Goal: Task Accomplishment & Management: Manage account settings

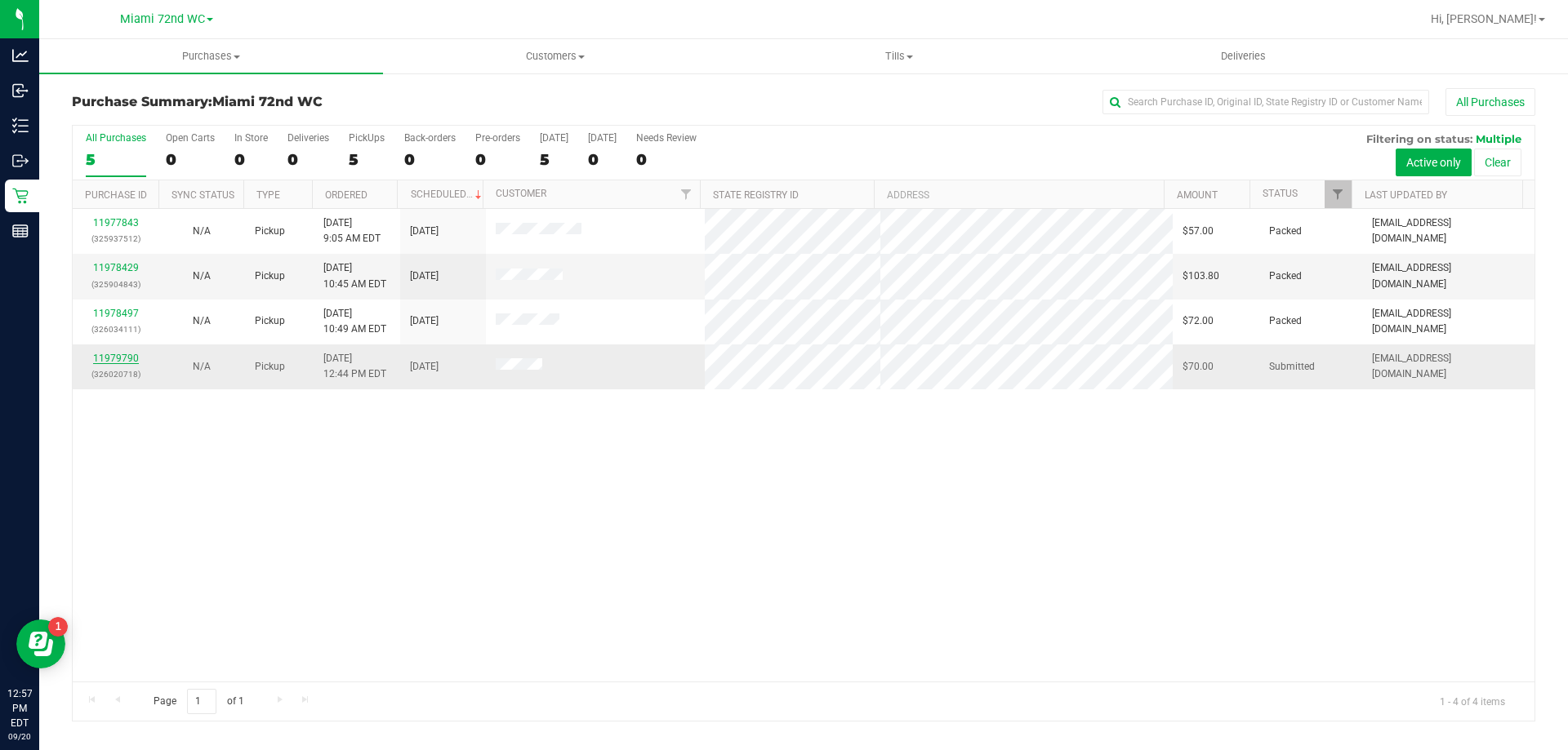
click at [106, 361] on link "11979790" at bounding box center [116, 358] width 46 height 11
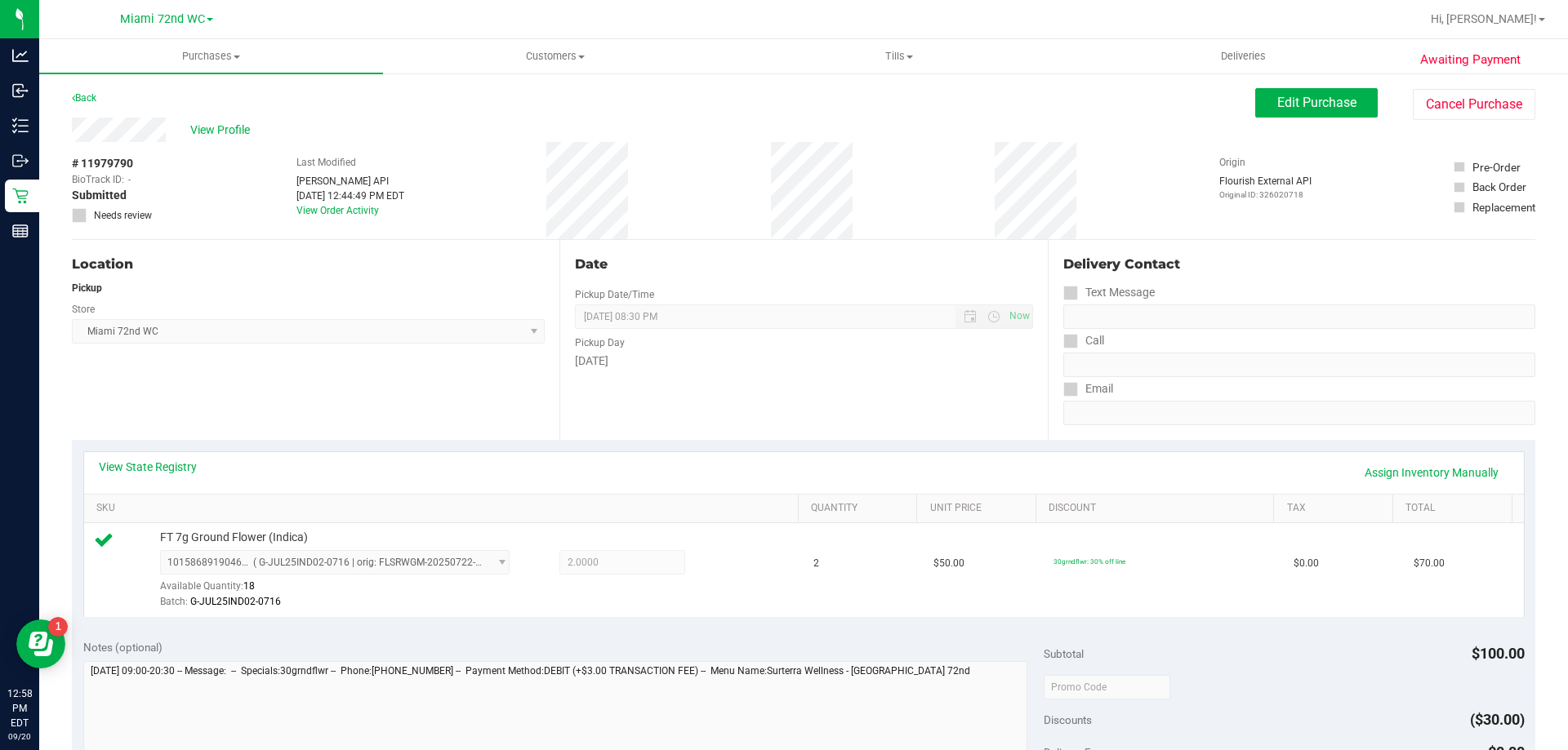
scroll to position [584, 0]
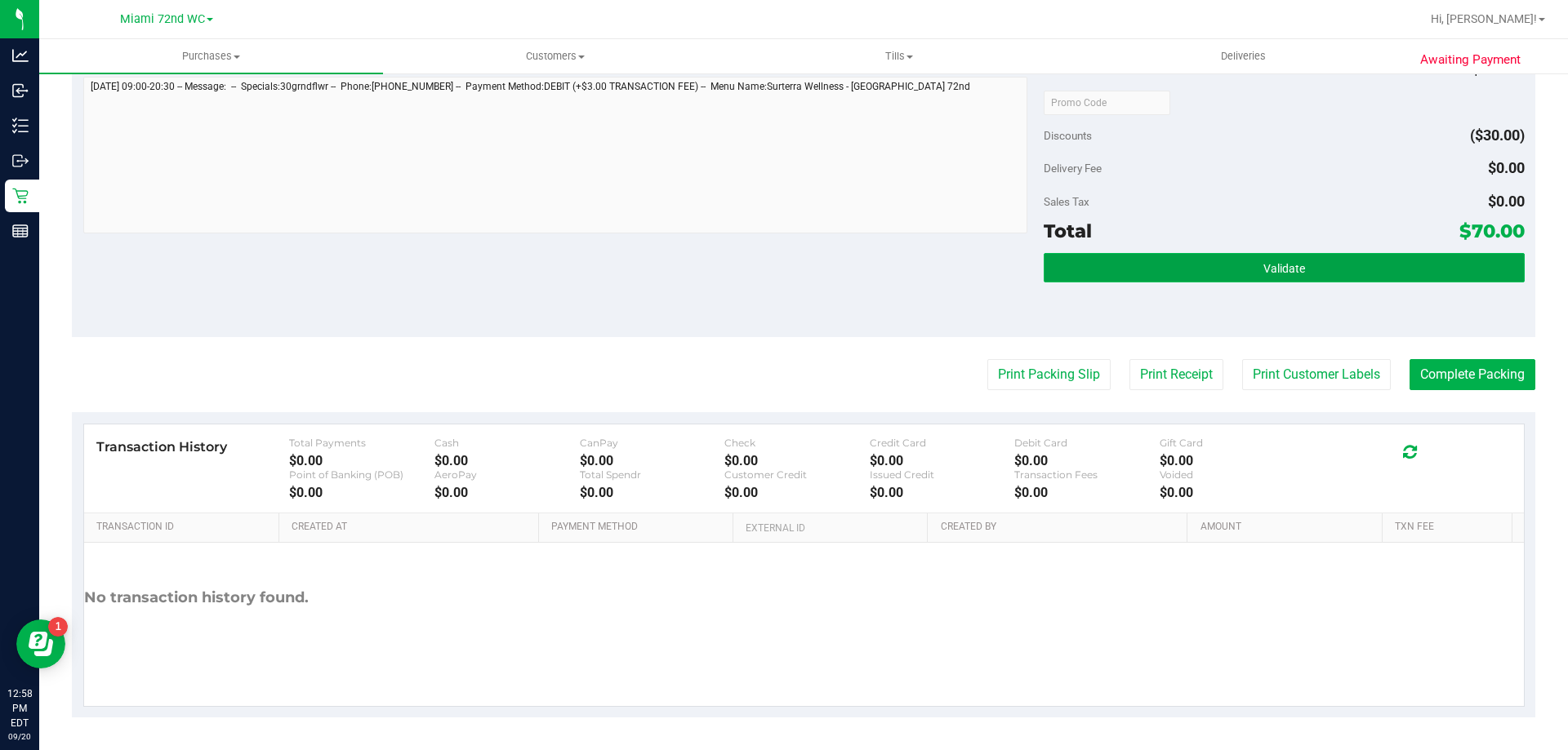
click at [1459, 262] on button "Validate" at bounding box center [1283, 267] width 480 height 29
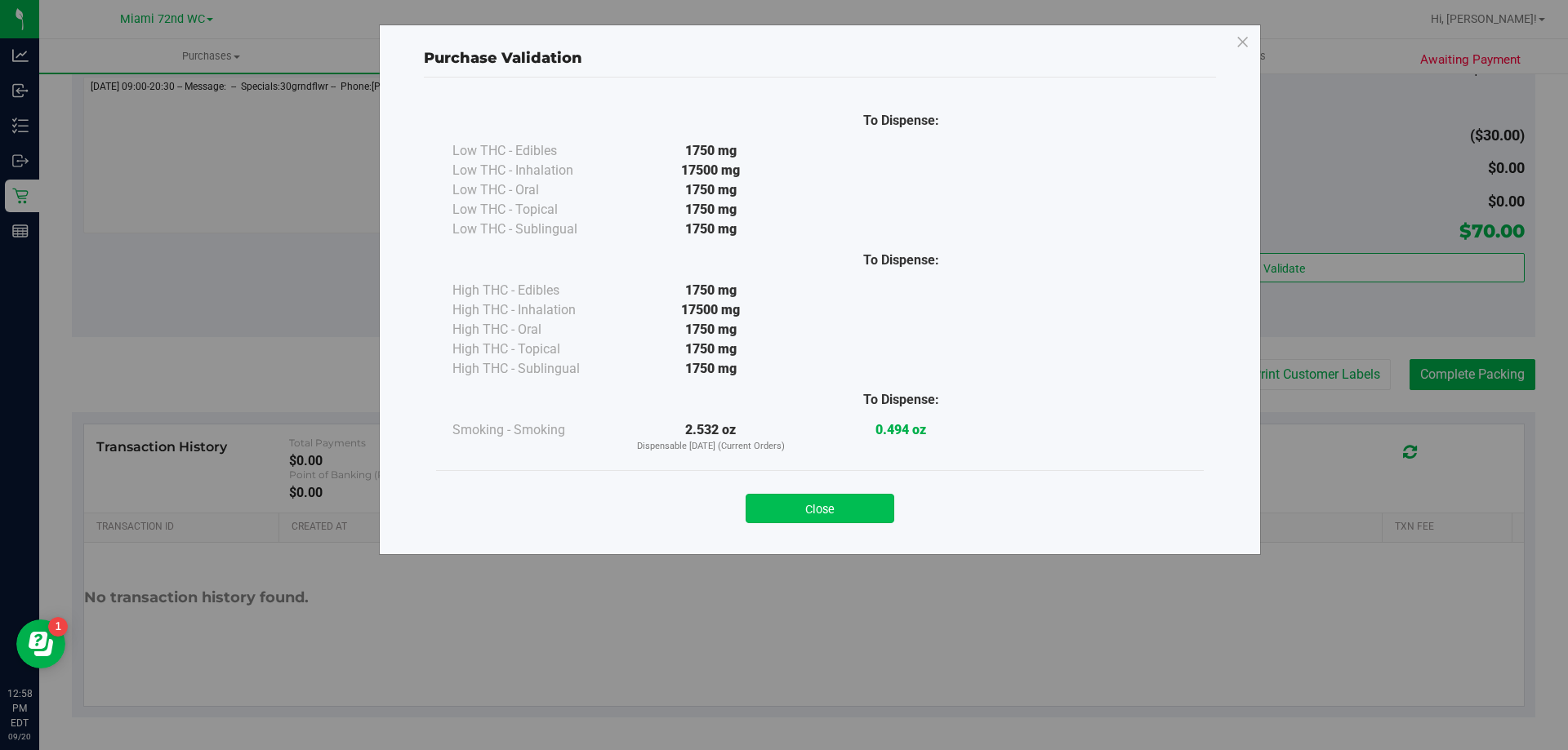
click at [822, 513] on button "Close" at bounding box center [820, 508] width 149 height 29
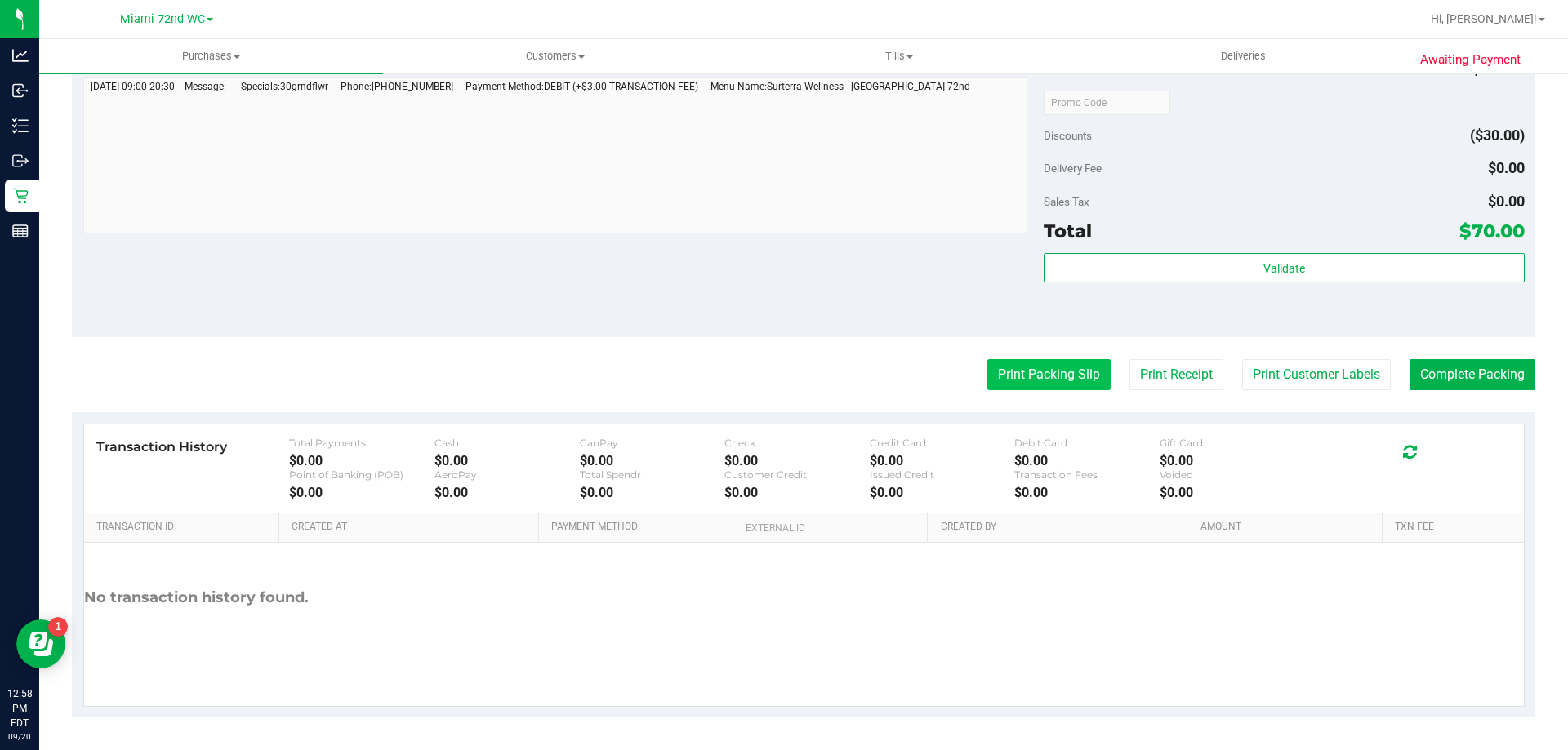
click at [1065, 379] on button "Print Packing Slip" at bounding box center [1049, 375] width 123 height 31
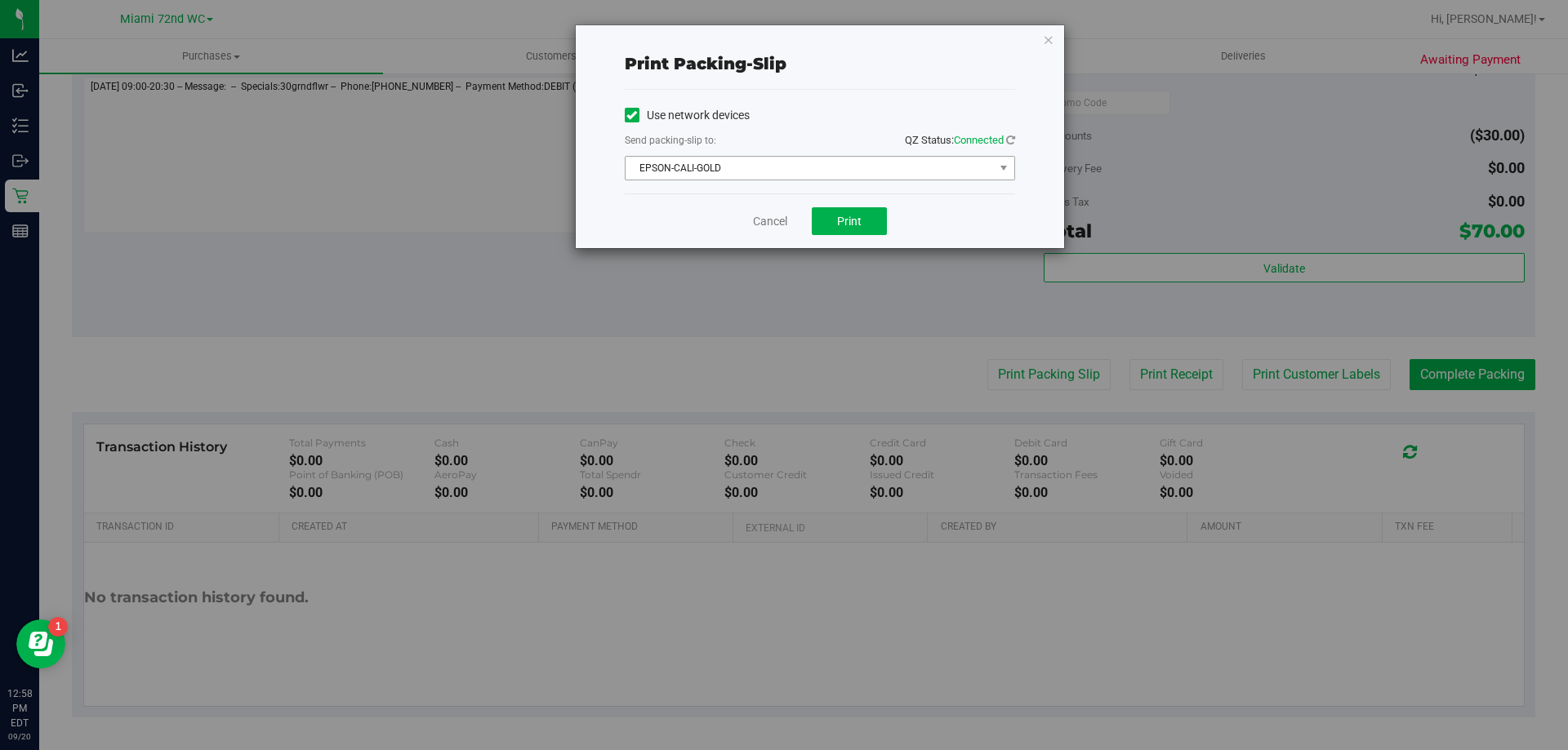
click at [841, 174] on span "EPSON-CALI-GOLD" at bounding box center [809, 168] width 368 height 23
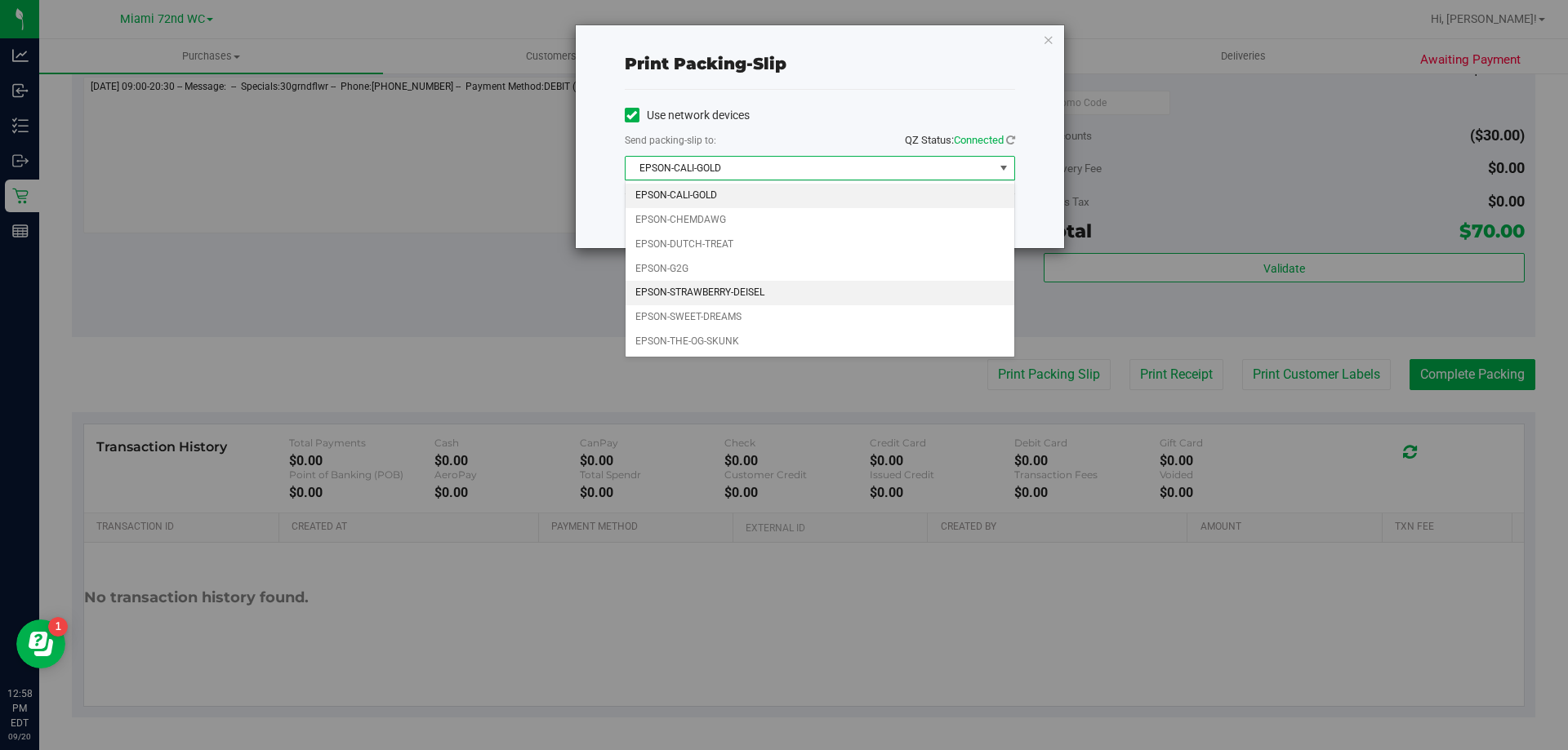
click at [743, 290] on li "EPSON-STRAWBERRY-DEISEL" at bounding box center [819, 293] width 389 height 25
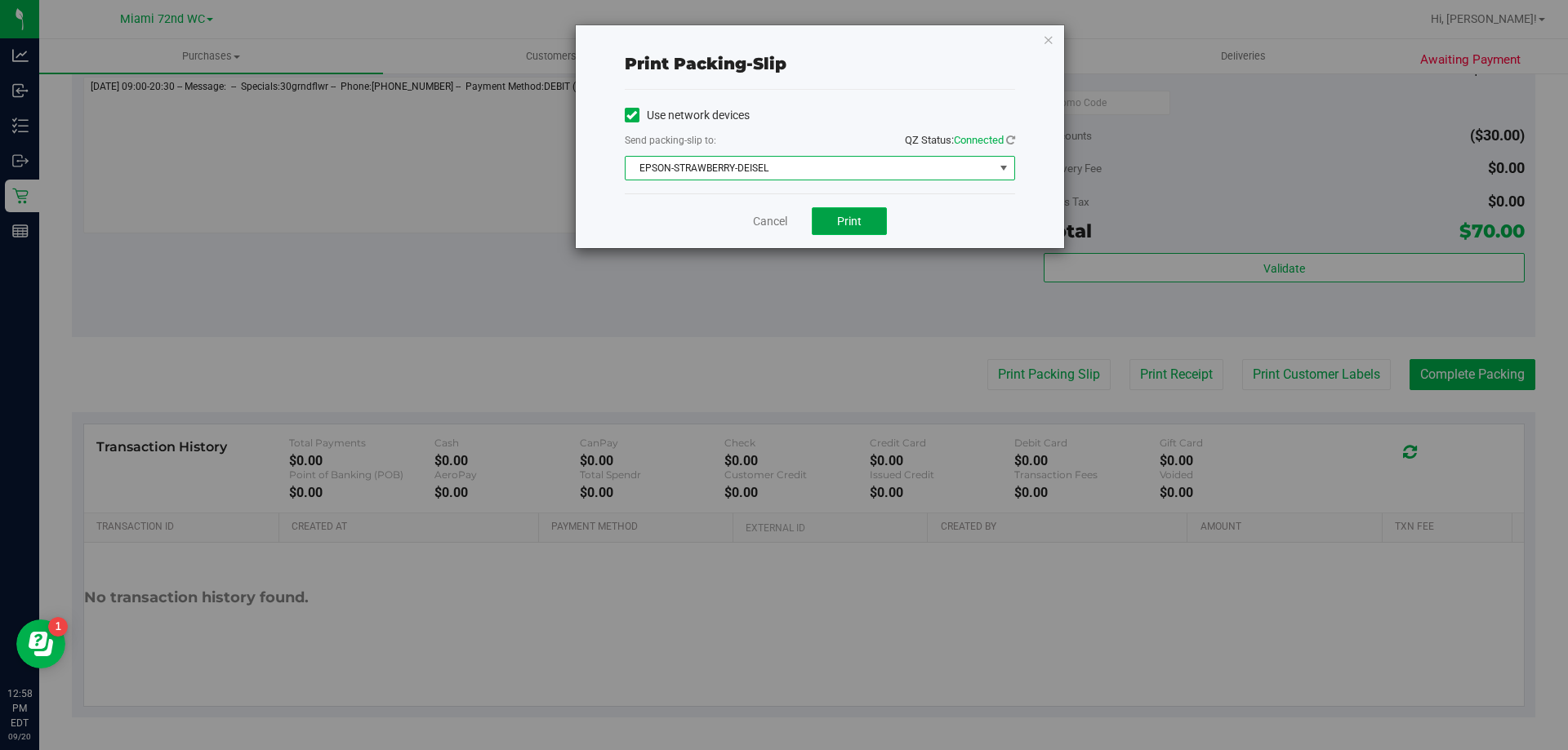
click at [850, 220] on span "Print" at bounding box center [849, 220] width 25 height 13
click at [755, 221] on link "Cancel" at bounding box center [770, 221] width 34 height 17
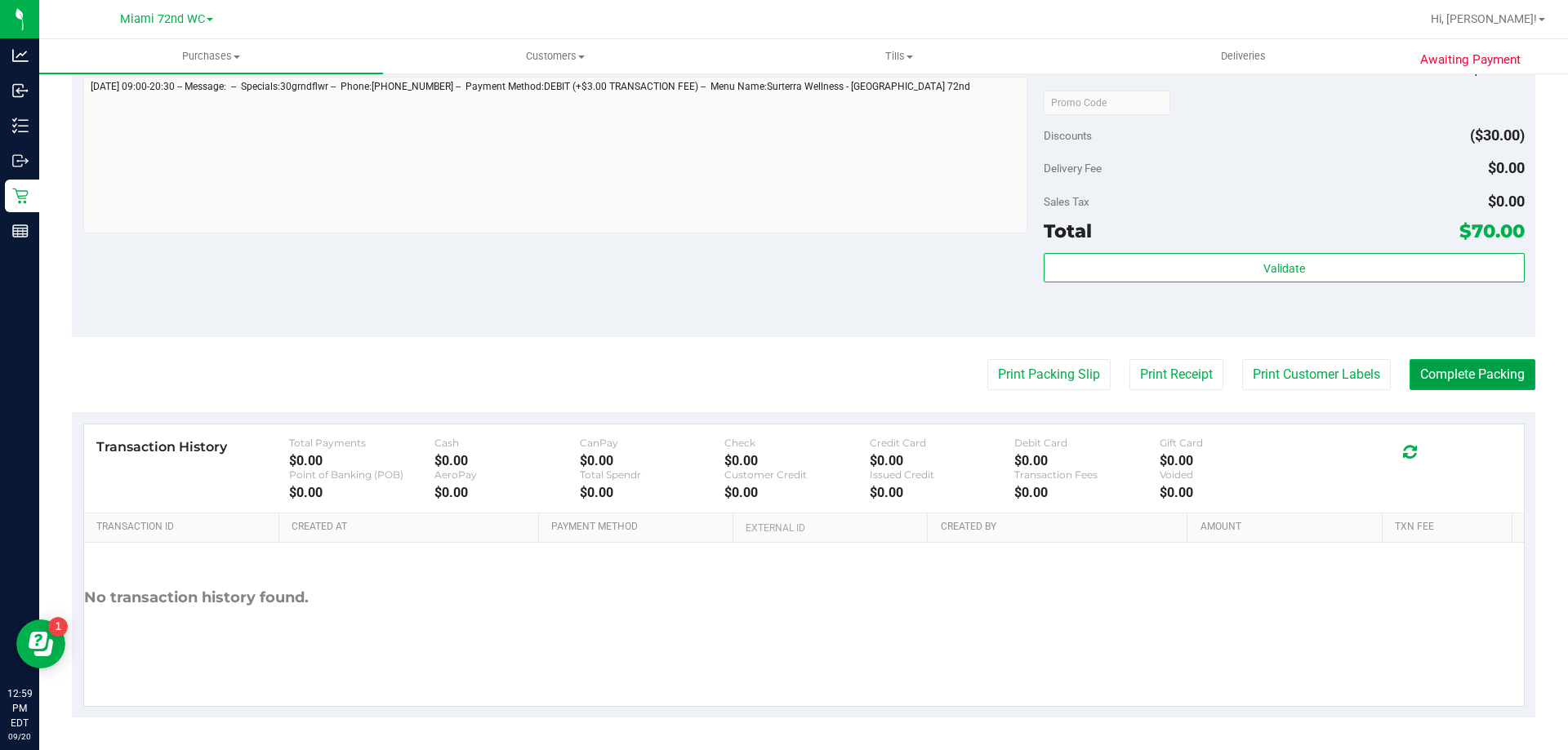
click at [1461, 364] on button "Complete Packing" at bounding box center [1472, 375] width 126 height 31
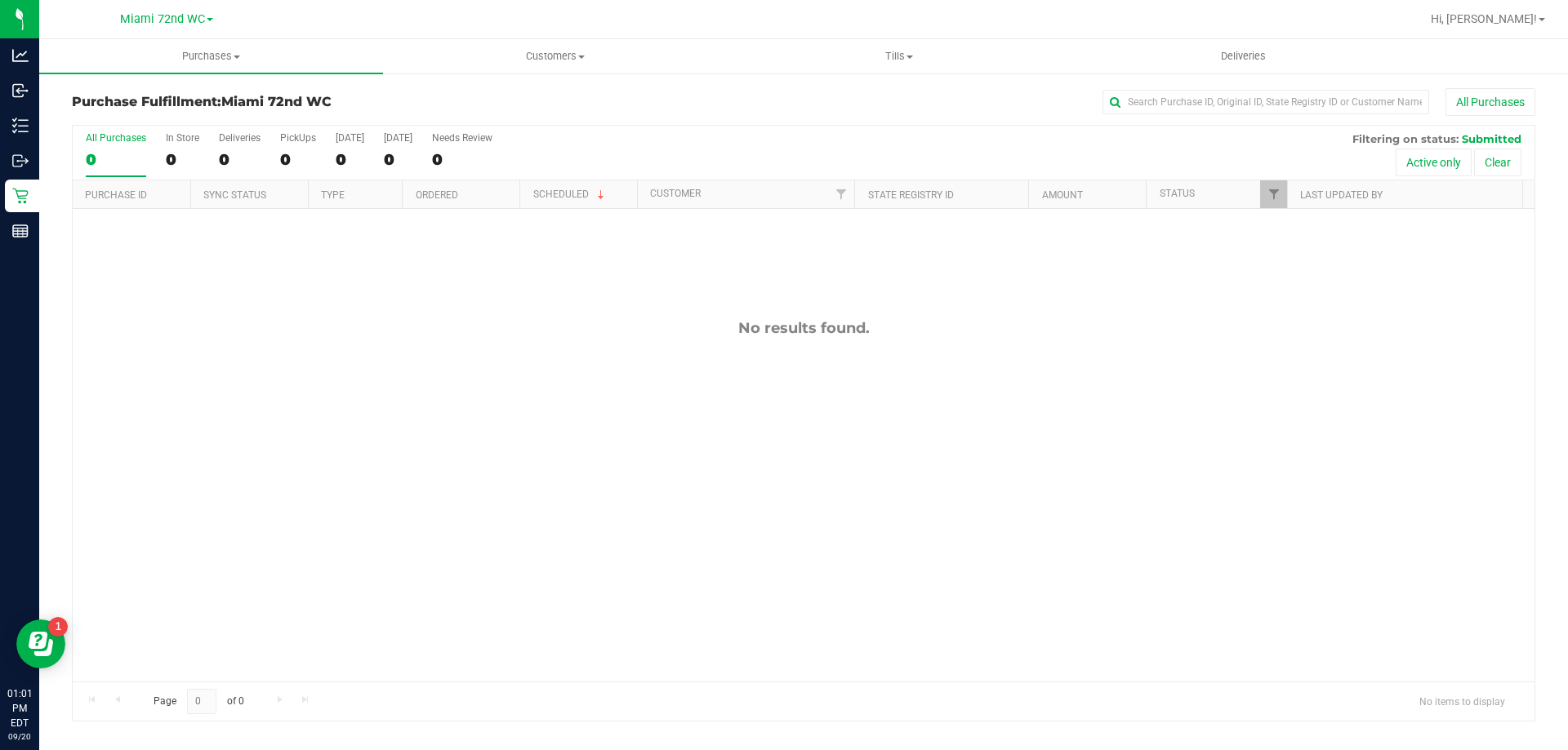
click at [179, 343] on div "No results found." at bounding box center [803, 501] width 1462 height 583
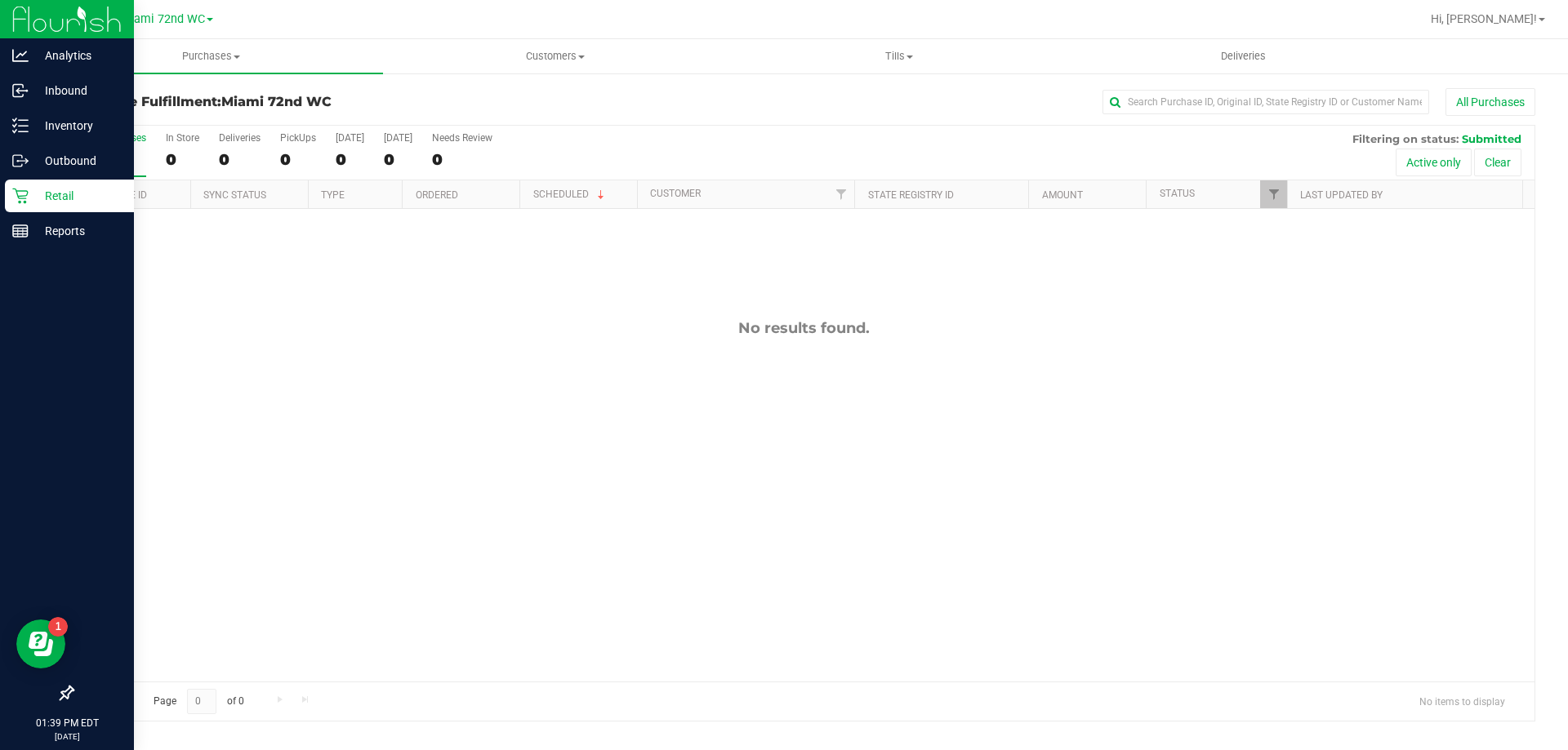
click at [9, 190] on div "Retail" at bounding box center [69, 196] width 129 height 32
